Goal: Information Seeking & Learning: Learn about a topic

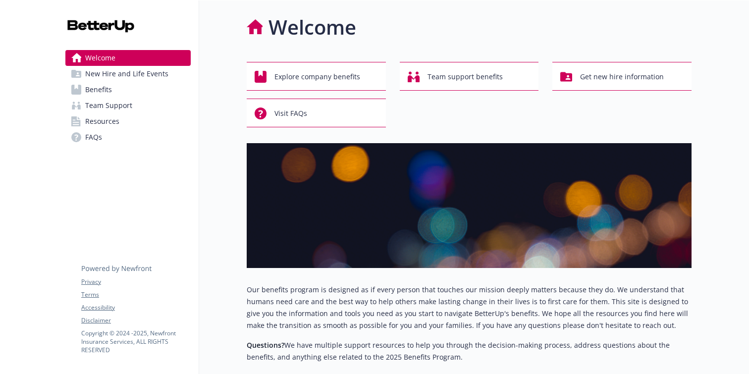
click at [106, 84] on span "Benefits" at bounding box center [98, 90] width 27 height 16
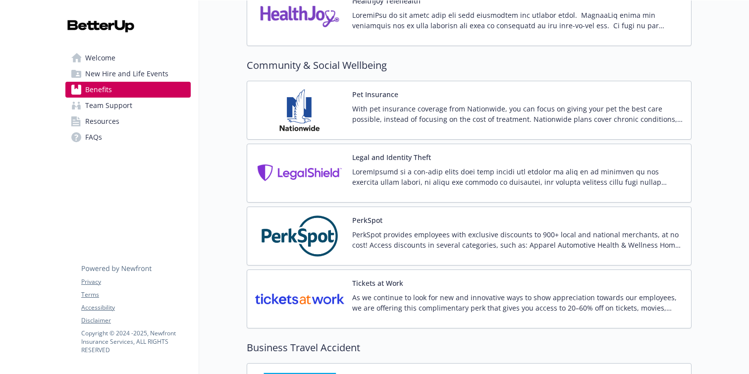
scroll to position [2282, 0]
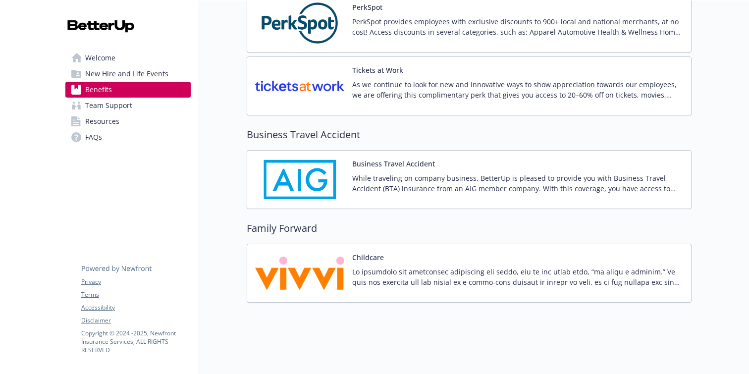
click at [348, 261] on div "Childcare" at bounding box center [469, 273] width 428 height 42
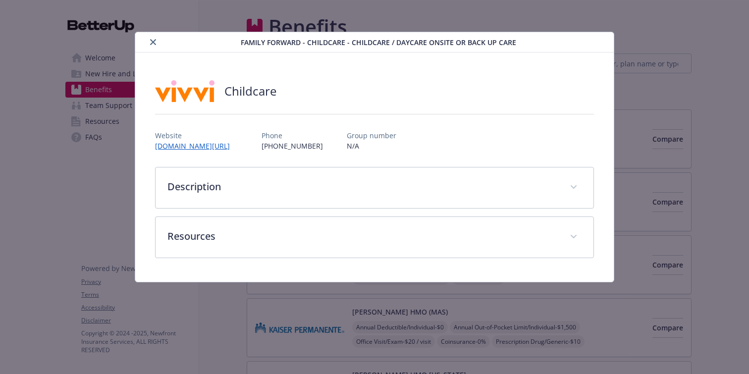
scroll to position [2282, 0]
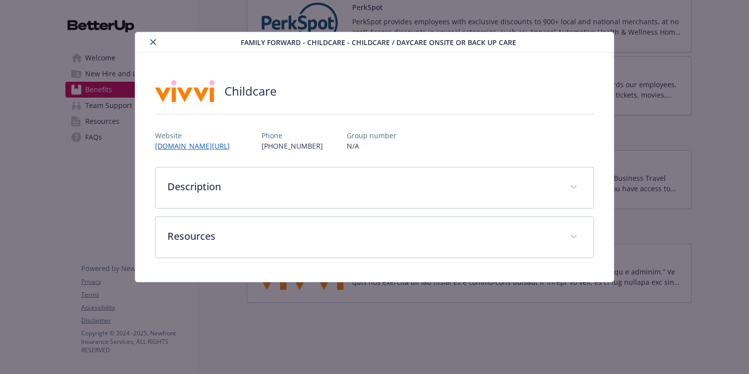
click at [152, 39] on icon "close" at bounding box center [153, 42] width 6 height 6
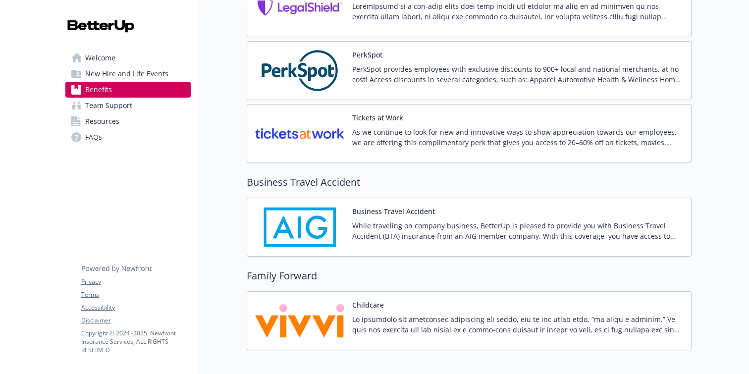
scroll to position [2282, 0]
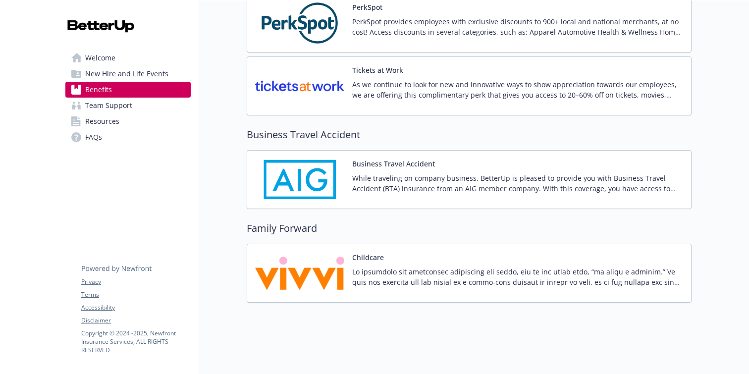
click at [385, 269] on p at bounding box center [517, 277] width 331 height 21
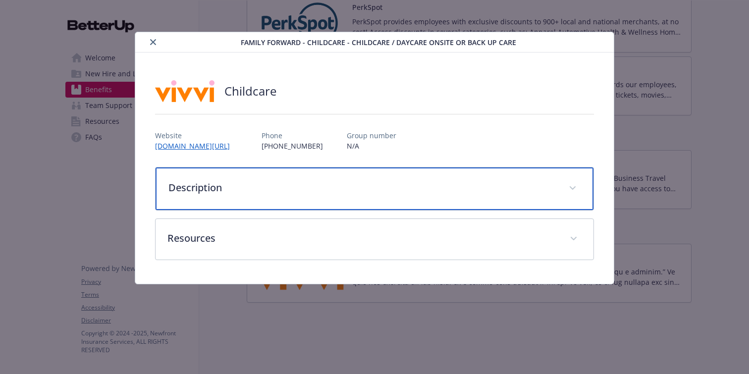
click at [210, 182] on p "Description" at bounding box center [363, 187] width 389 height 15
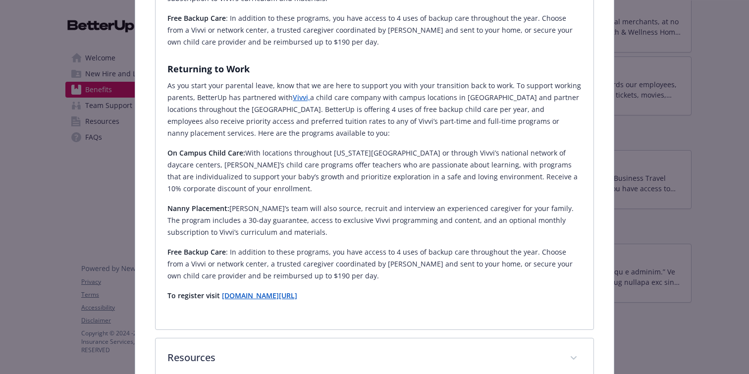
scroll to position [735, 0]
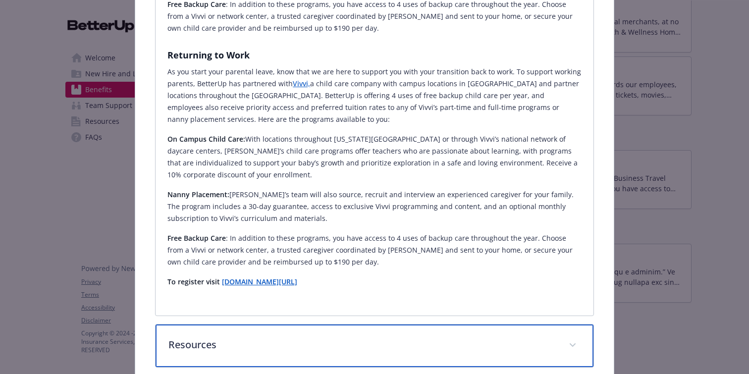
click at [259, 338] on p "Resources" at bounding box center [363, 345] width 389 height 15
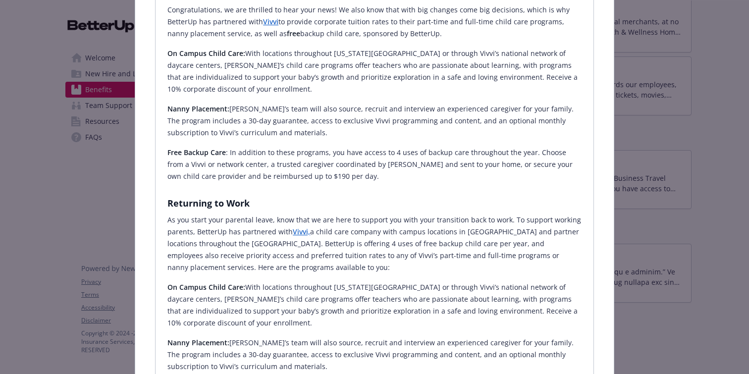
scroll to position [592, 0]
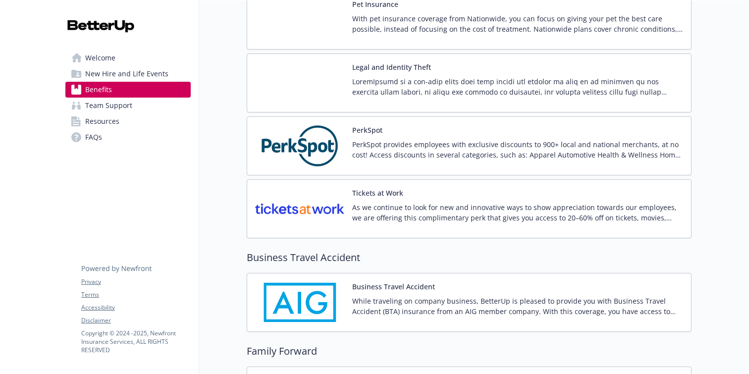
scroll to position [2138, 0]
